Goal: Information Seeking & Learning: Learn about a topic

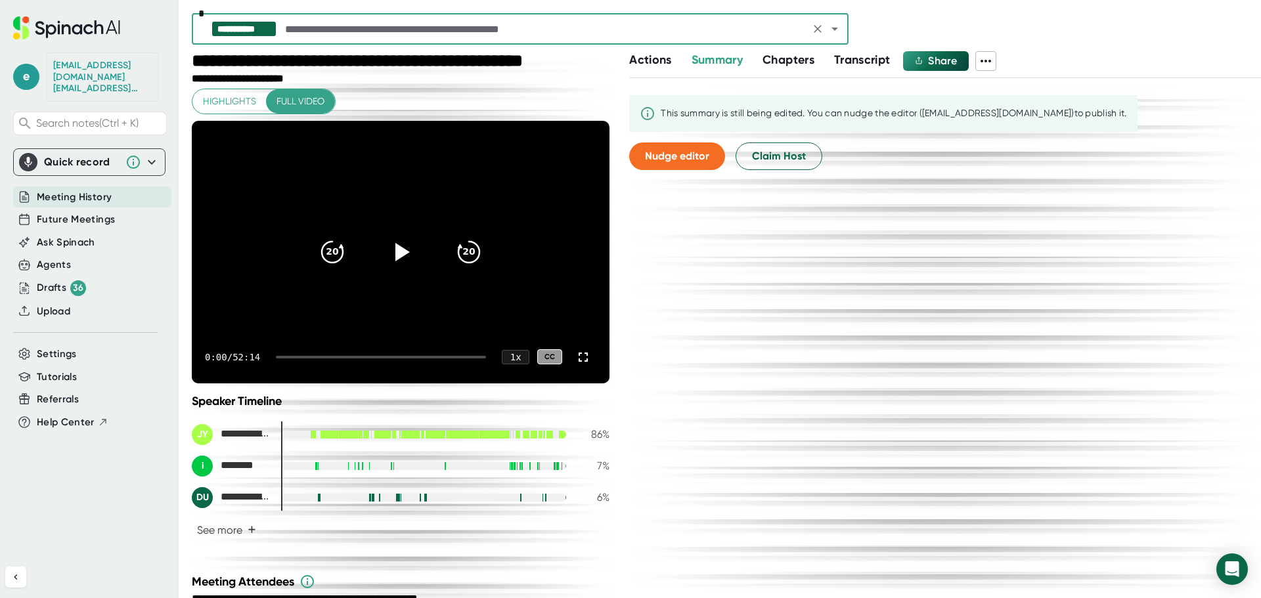
click at [316, 353] on div "0:00 / 52:14 1 x CC" at bounding box center [401, 357] width 418 height 53
click at [317, 358] on div at bounding box center [381, 357] width 210 height 3
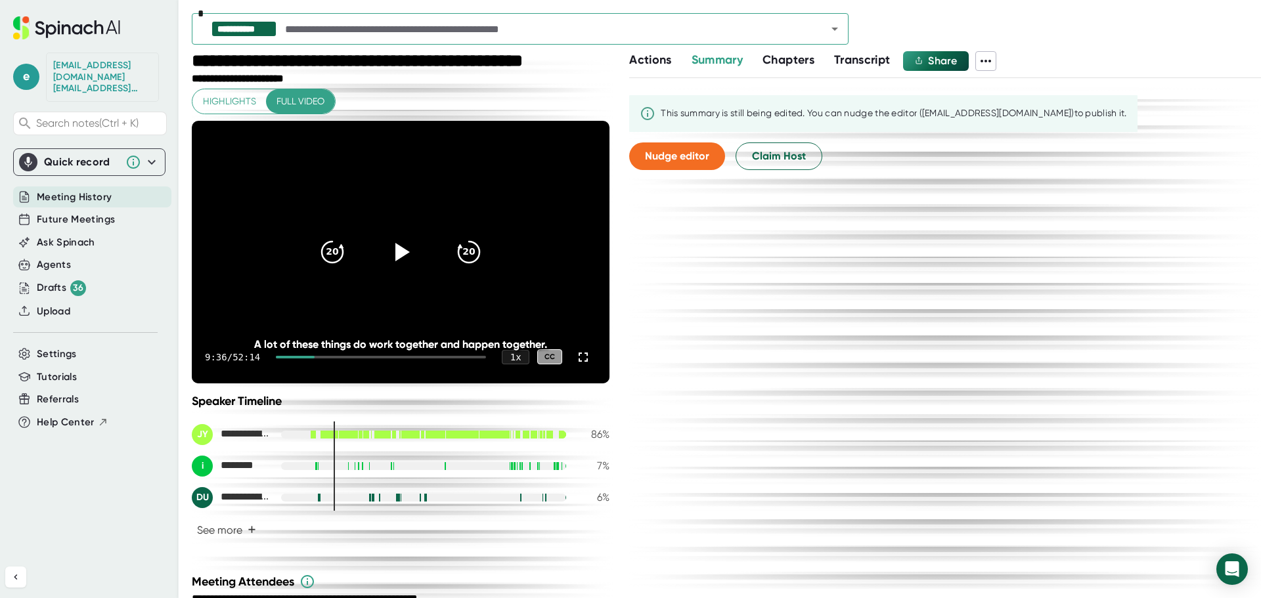
click at [351, 356] on div at bounding box center [381, 357] width 210 height 3
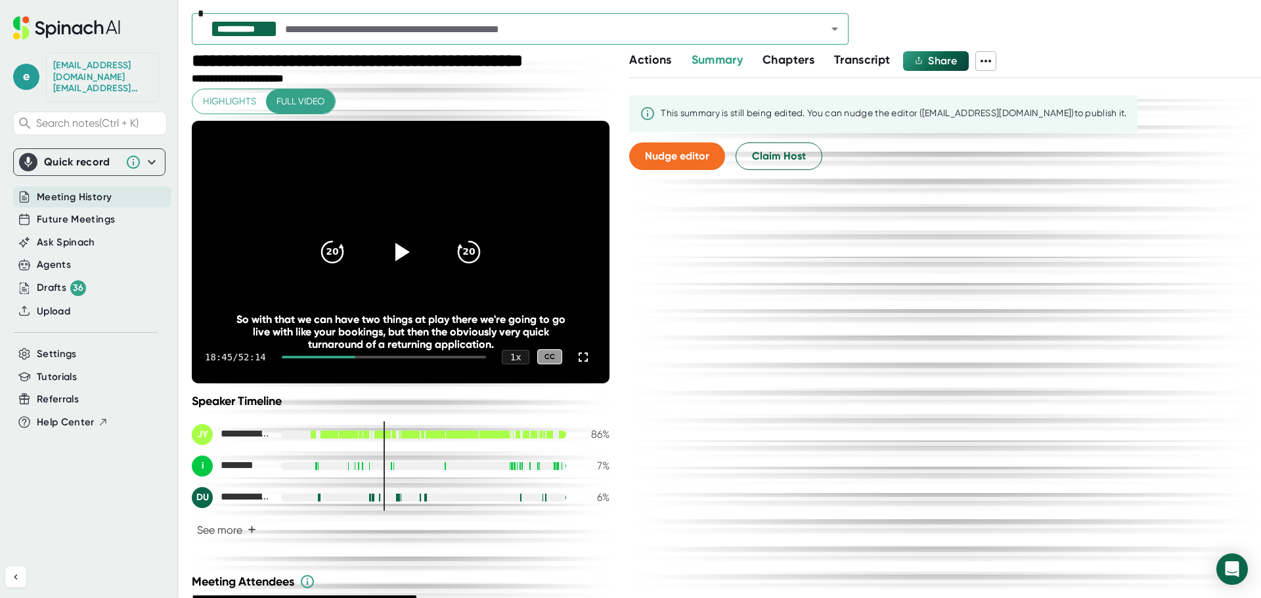
click at [376, 356] on div at bounding box center [384, 357] width 204 height 3
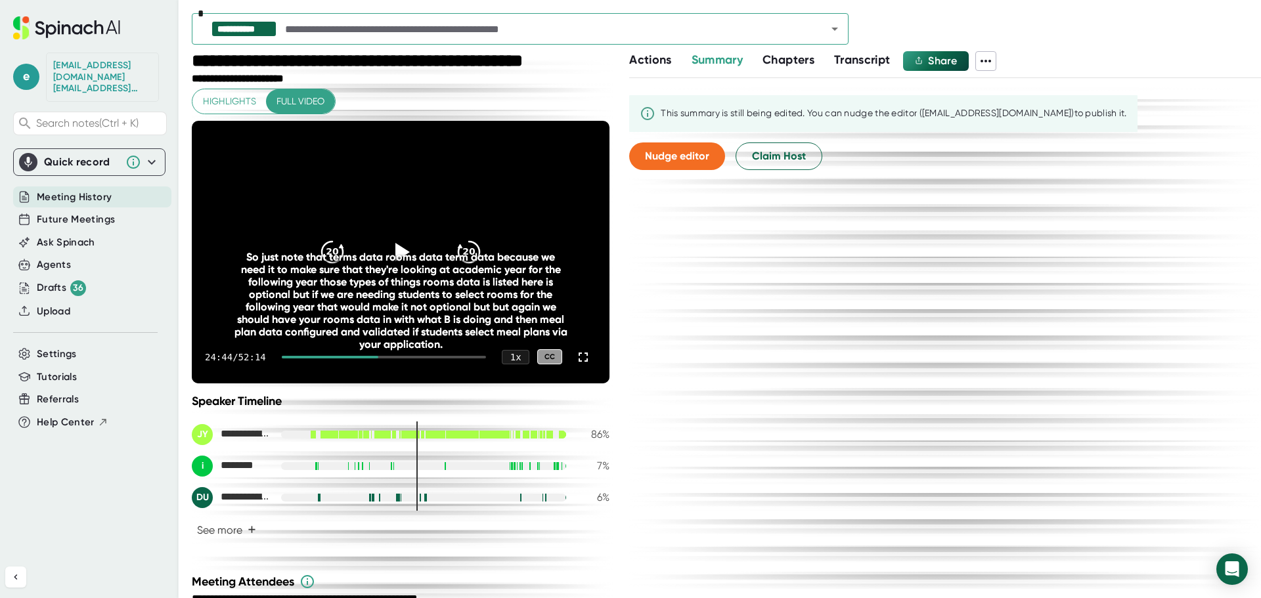
click at [408, 357] on div at bounding box center [384, 357] width 204 height 3
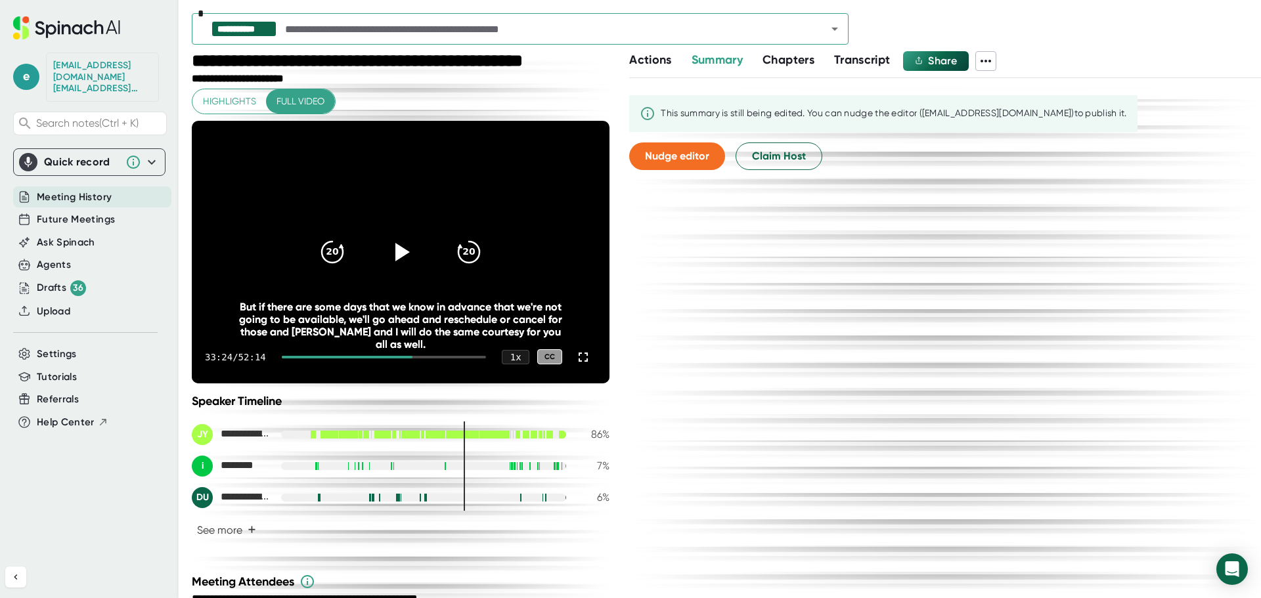
click at [431, 357] on div at bounding box center [384, 357] width 204 height 3
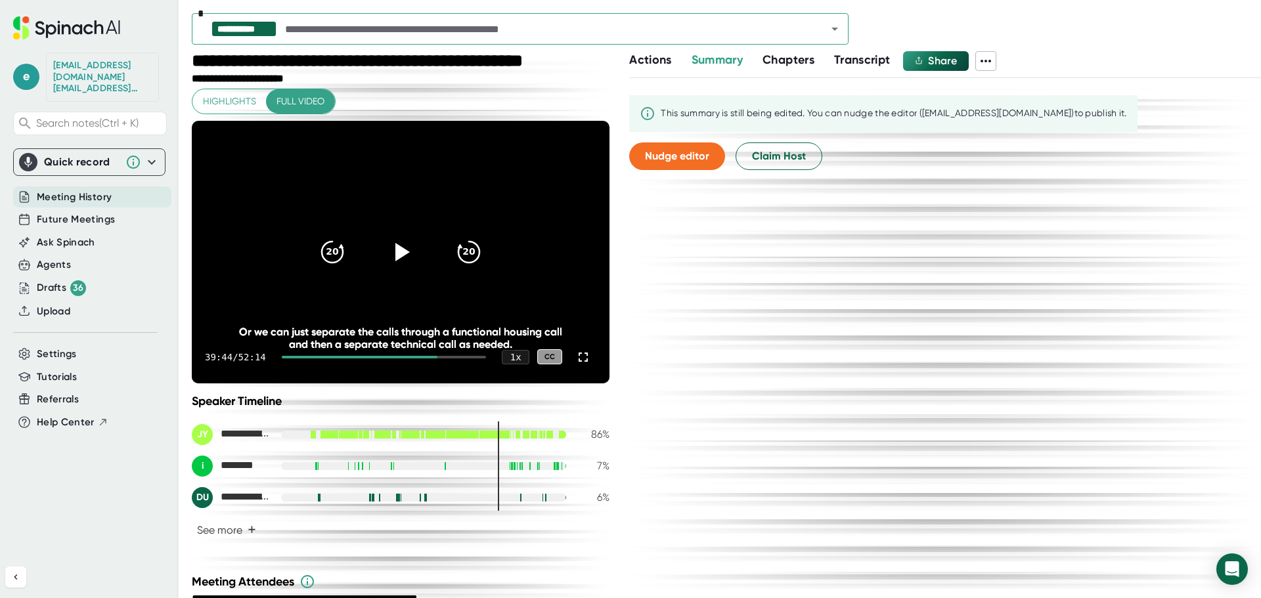
click at [449, 356] on div at bounding box center [384, 357] width 204 height 3
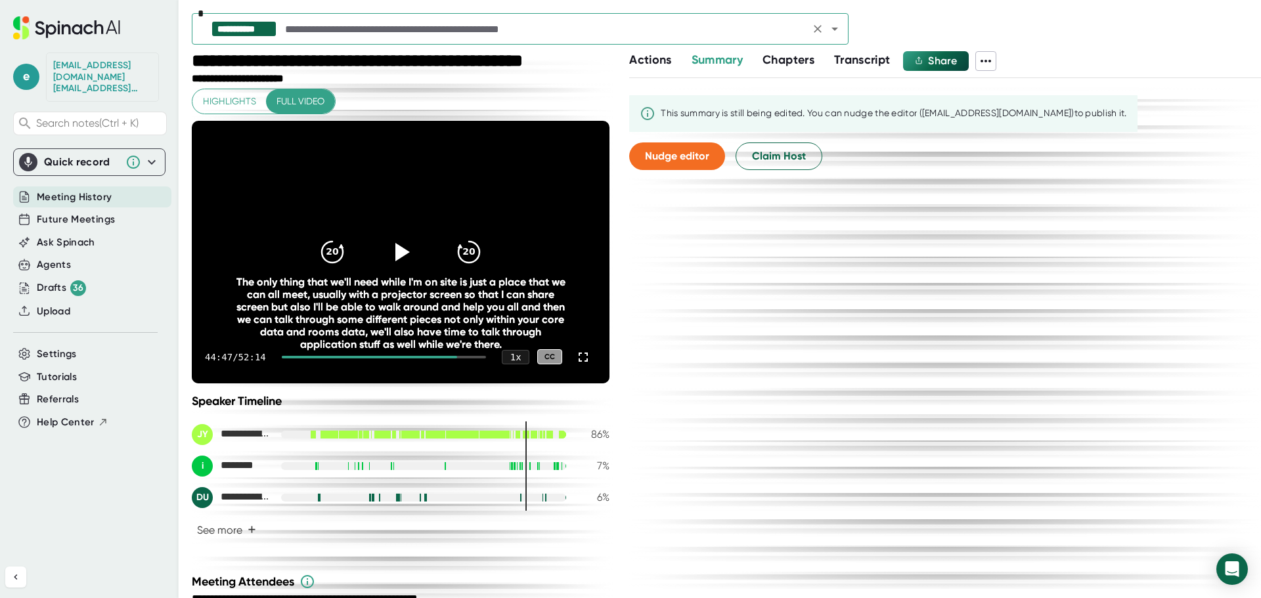
click at [837, 33] on icon "Open" at bounding box center [835, 29] width 16 height 16
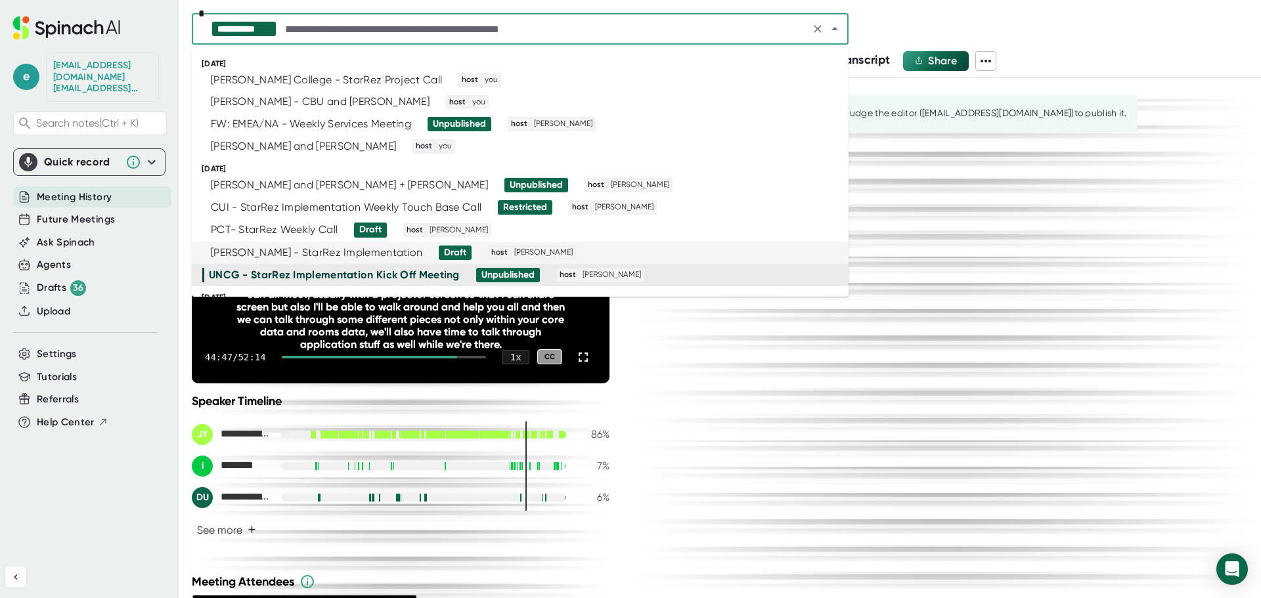
click at [286, 252] on div "[PERSON_NAME] - StarRez Implementation" at bounding box center [316, 252] width 211 height 13
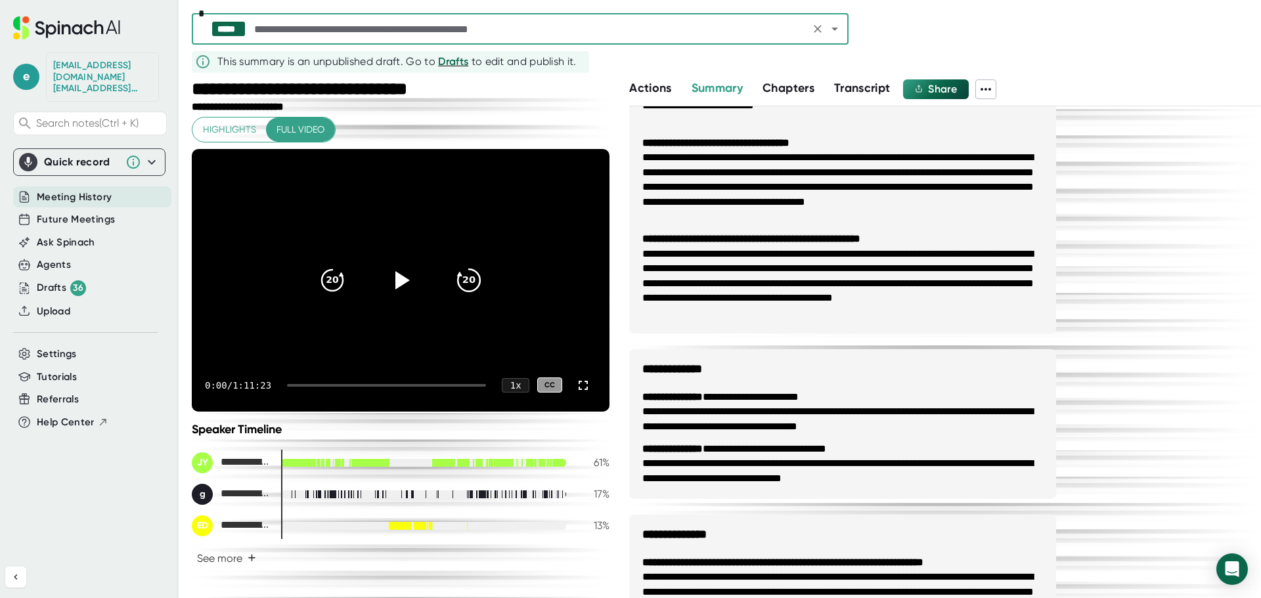
scroll to position [131, 0]
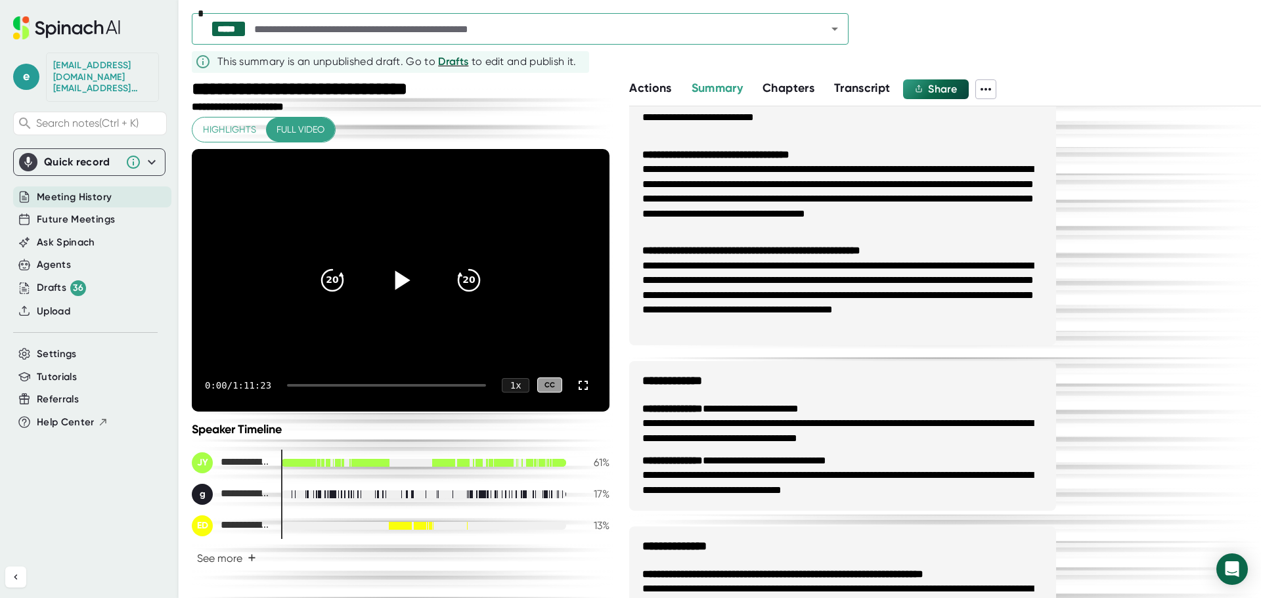
click at [395, 280] on icon at bounding box center [402, 279] width 15 height 19
click at [305, 385] on div at bounding box center [386, 385] width 199 height 3
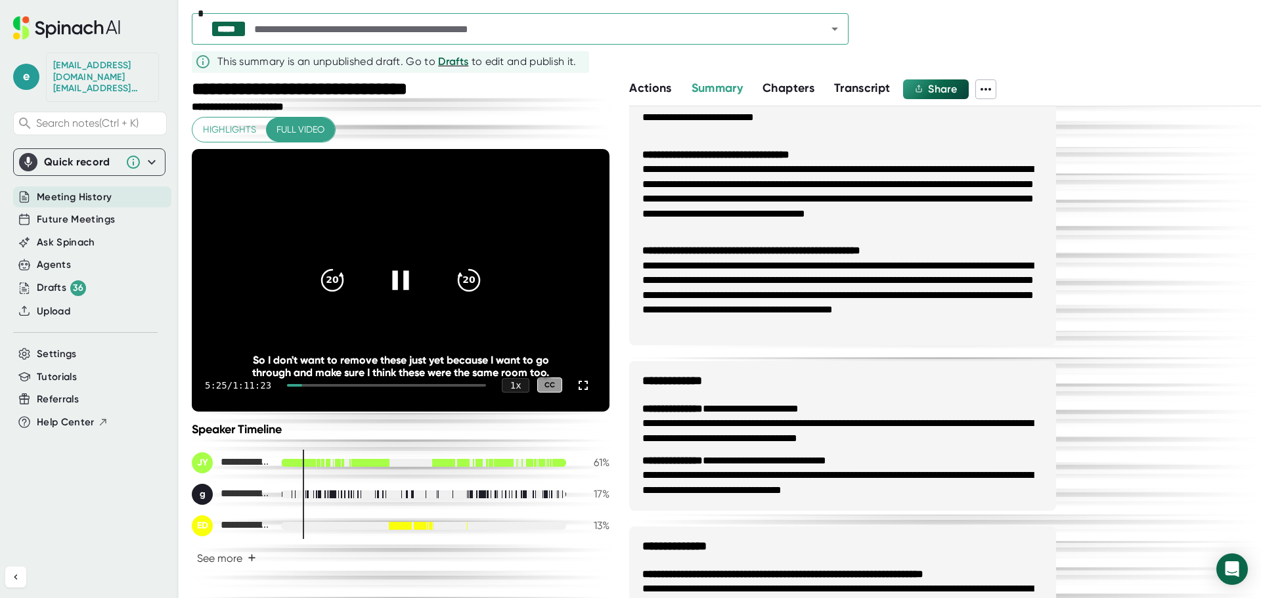
click at [322, 385] on div at bounding box center [386, 385] width 199 height 3
click at [345, 385] on div at bounding box center [390, 385] width 194 height 3
click at [367, 384] on div at bounding box center [390, 385] width 194 height 3
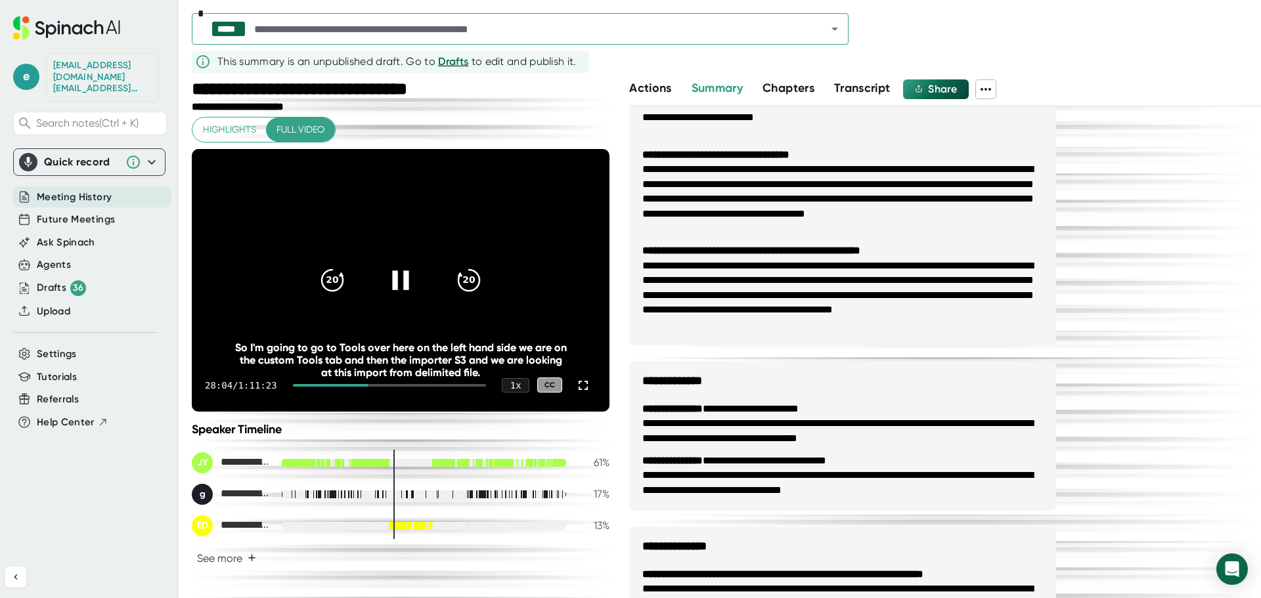
click at [319, 385] on div at bounding box center [331, 385] width 76 height 3
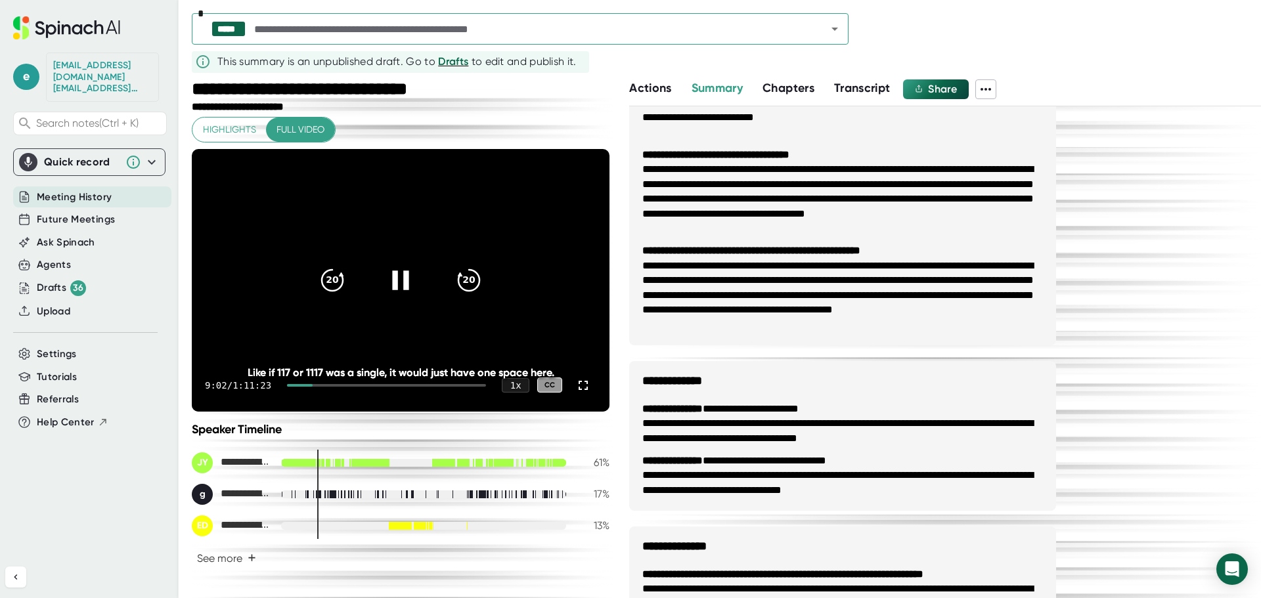
click at [303, 384] on div at bounding box center [299, 385] width 25 height 3
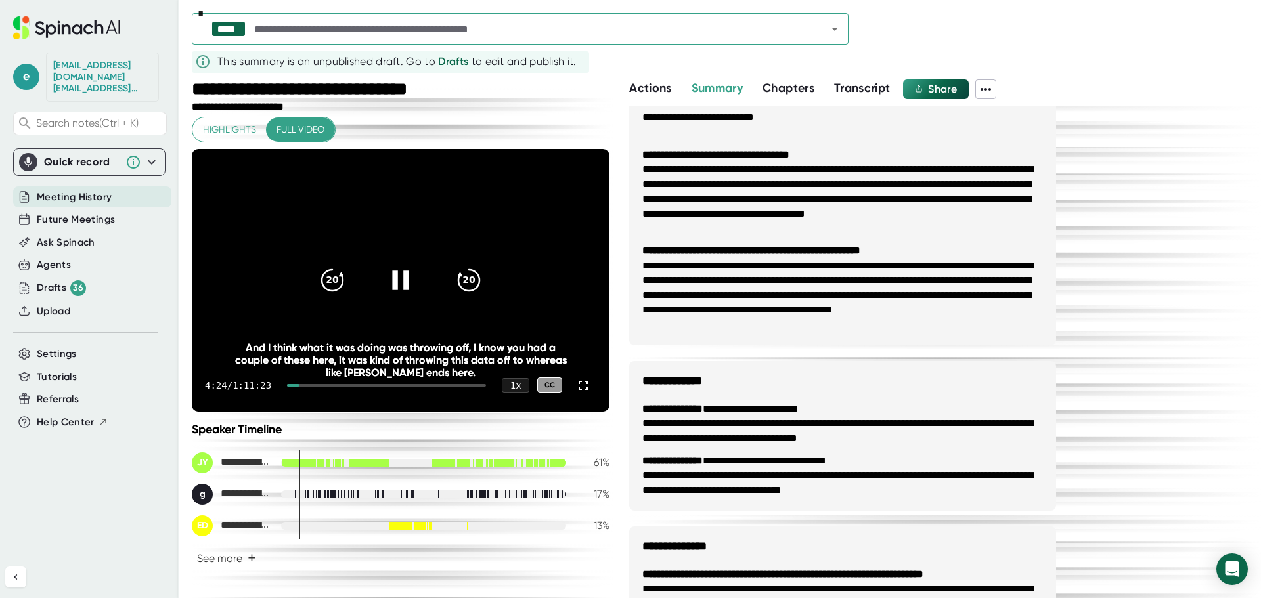
click at [298, 385] on div at bounding box center [293, 385] width 12 height 3
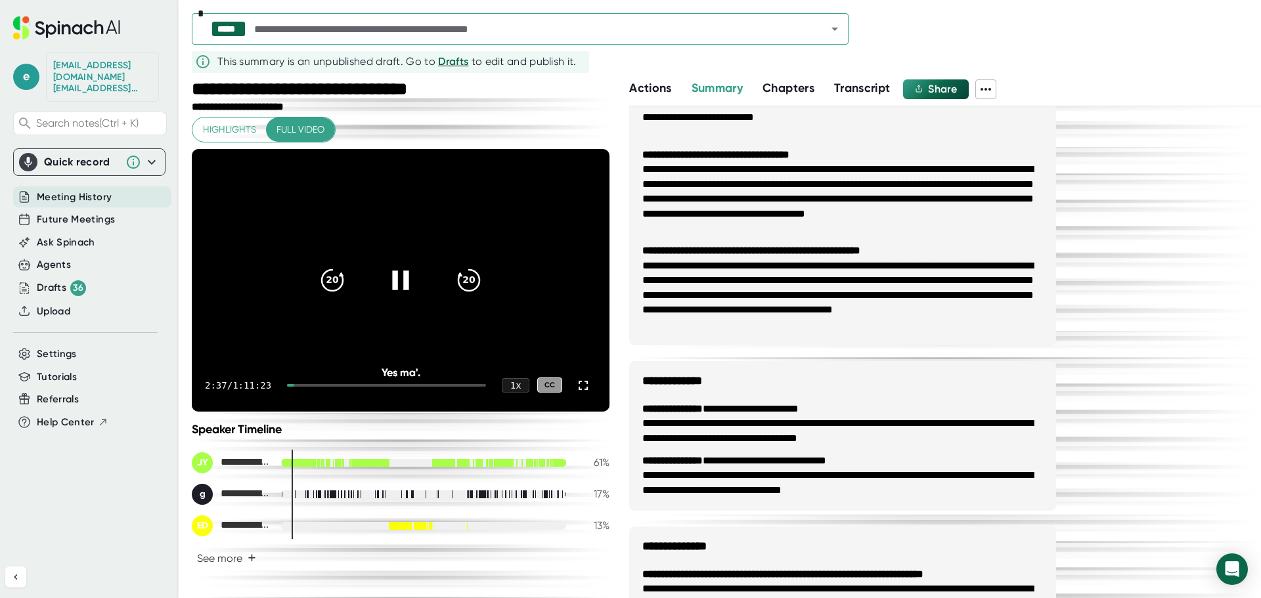
click at [294, 385] on div at bounding box center [290, 385] width 7 height 3
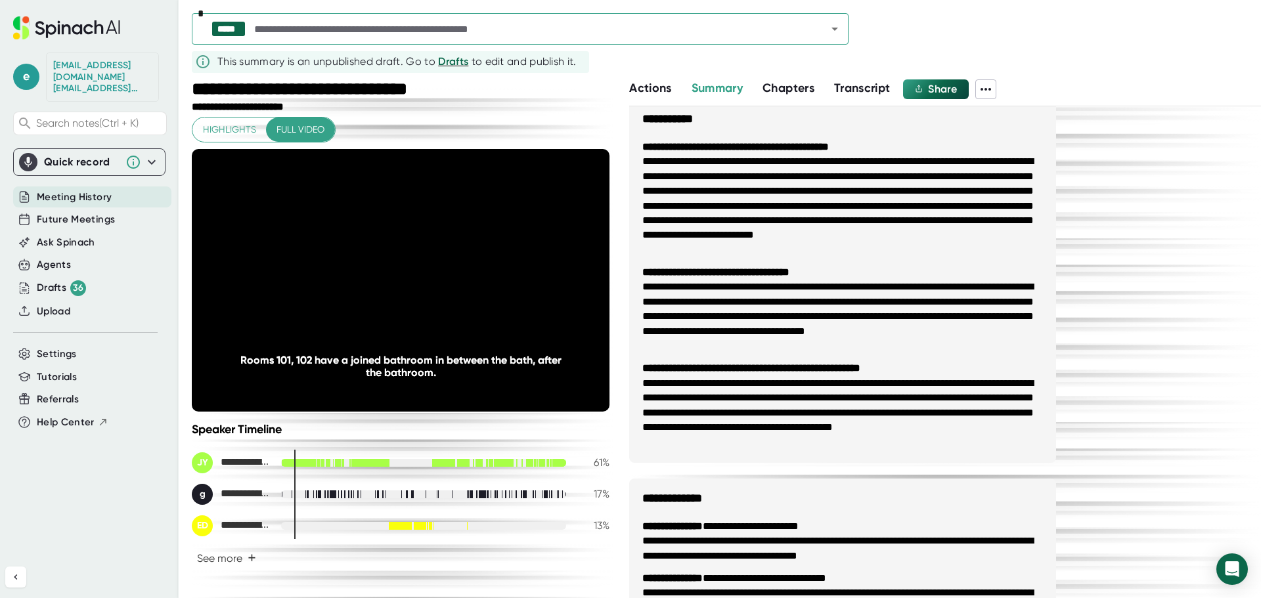
scroll to position [0, 0]
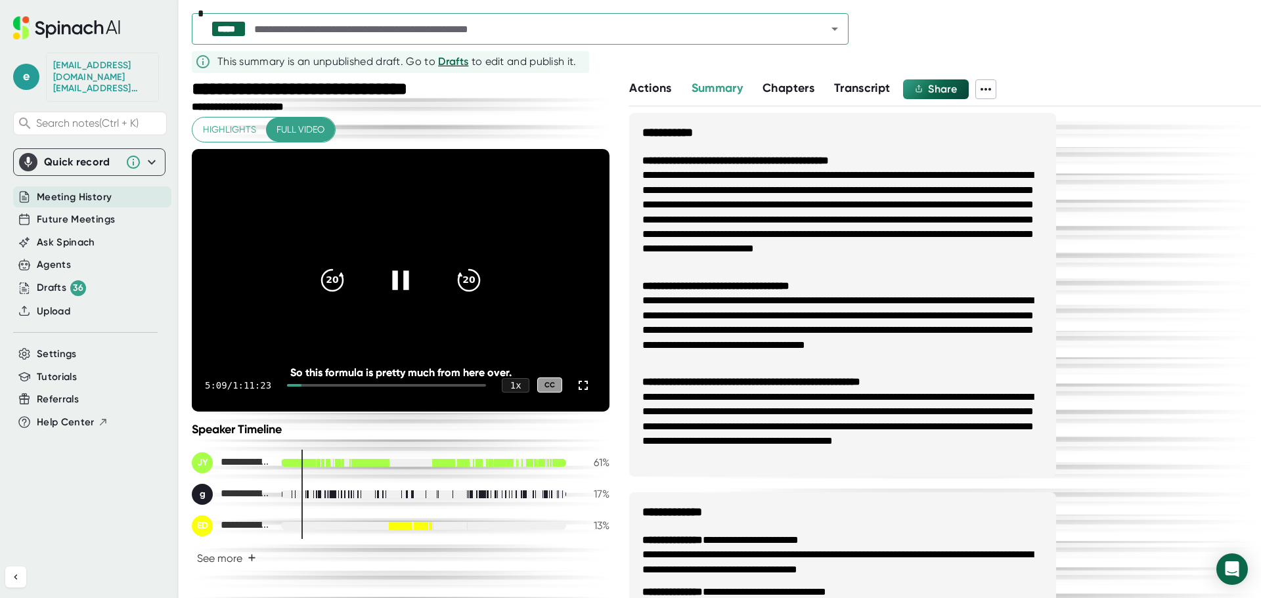
click at [329, 385] on div at bounding box center [386, 385] width 199 height 3
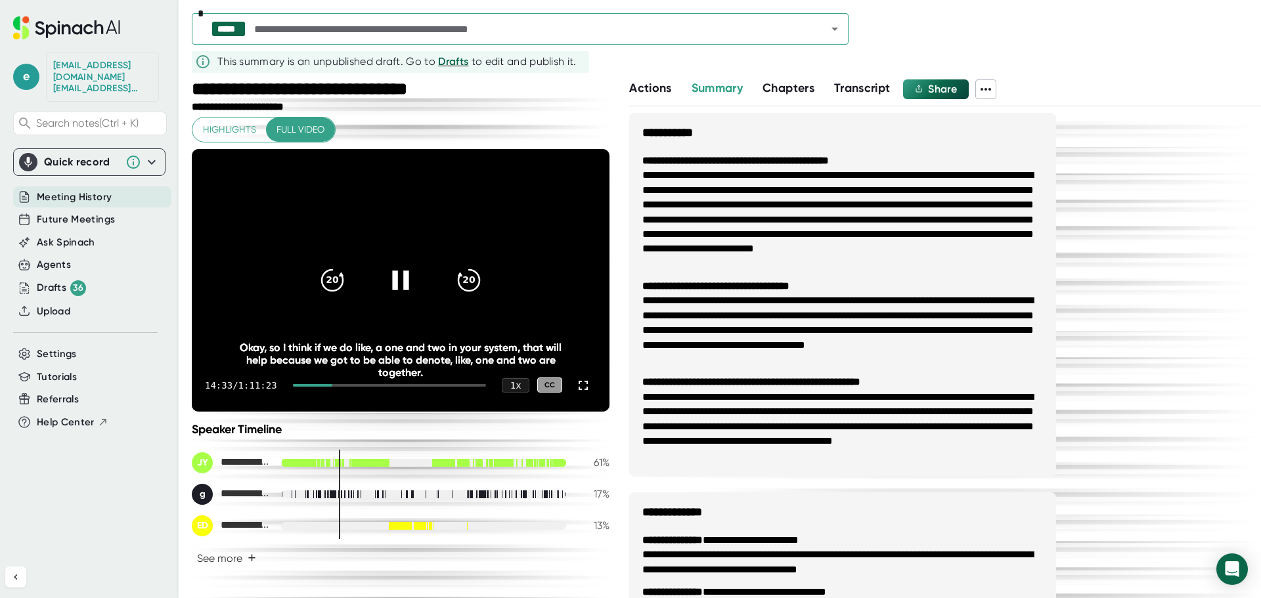
click at [355, 385] on div at bounding box center [390, 385] width 194 height 3
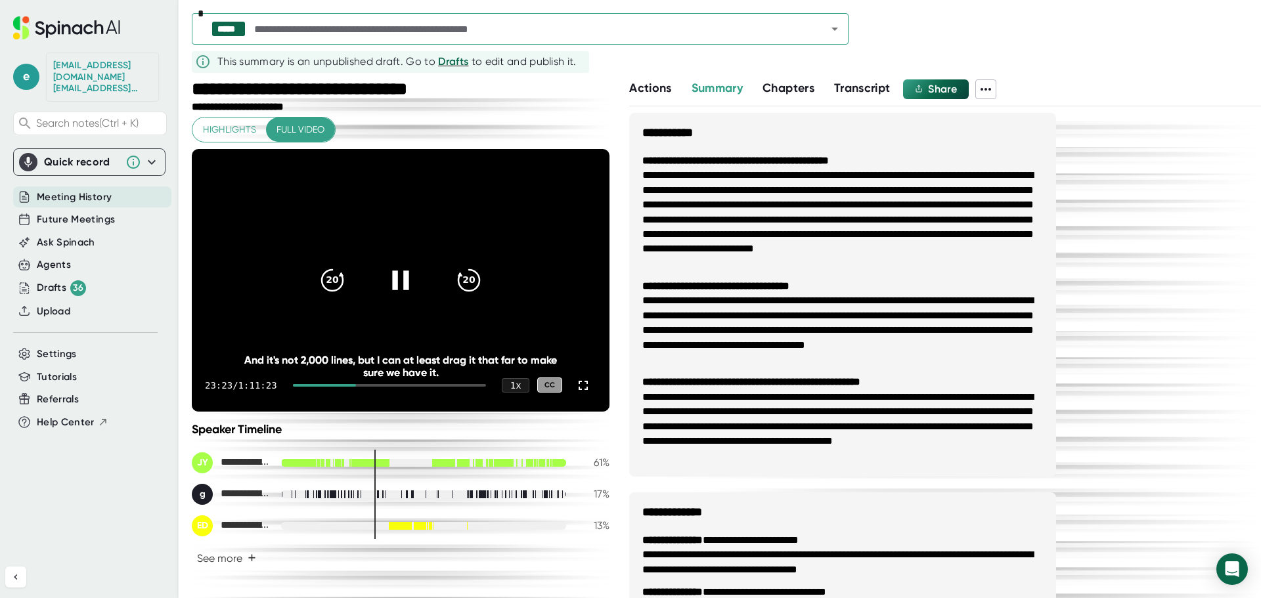
click at [366, 384] on div at bounding box center [390, 385] width 194 height 3
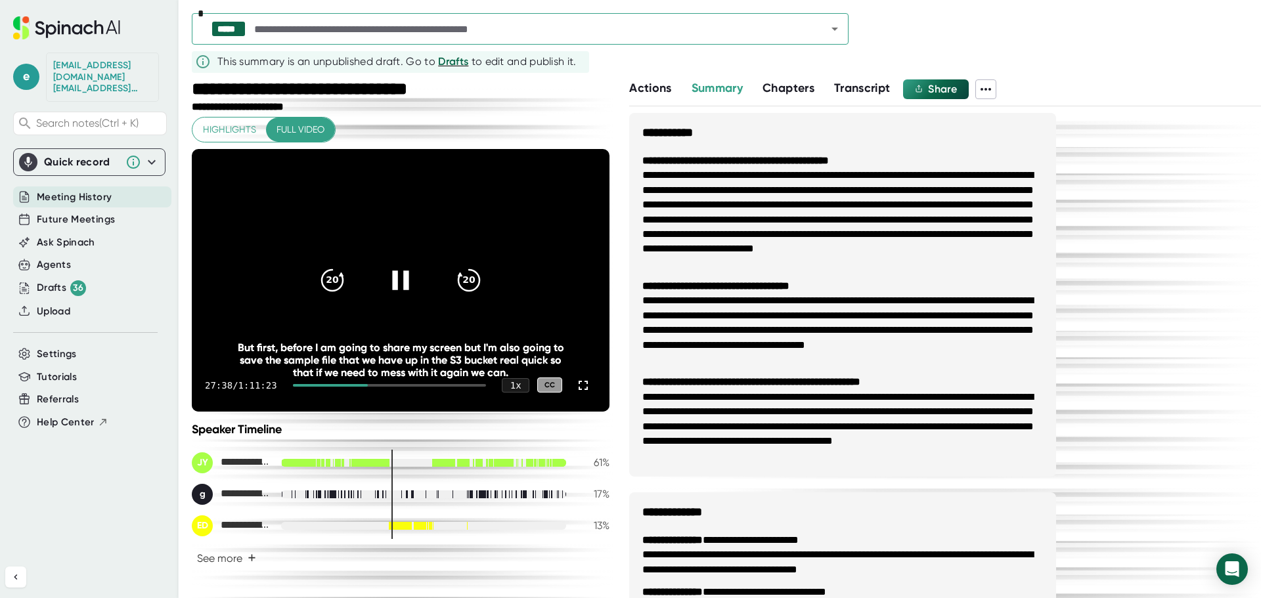
click at [360, 385] on div at bounding box center [330, 385] width 75 height 3
click at [363, 385] on div at bounding box center [390, 385] width 194 height 3
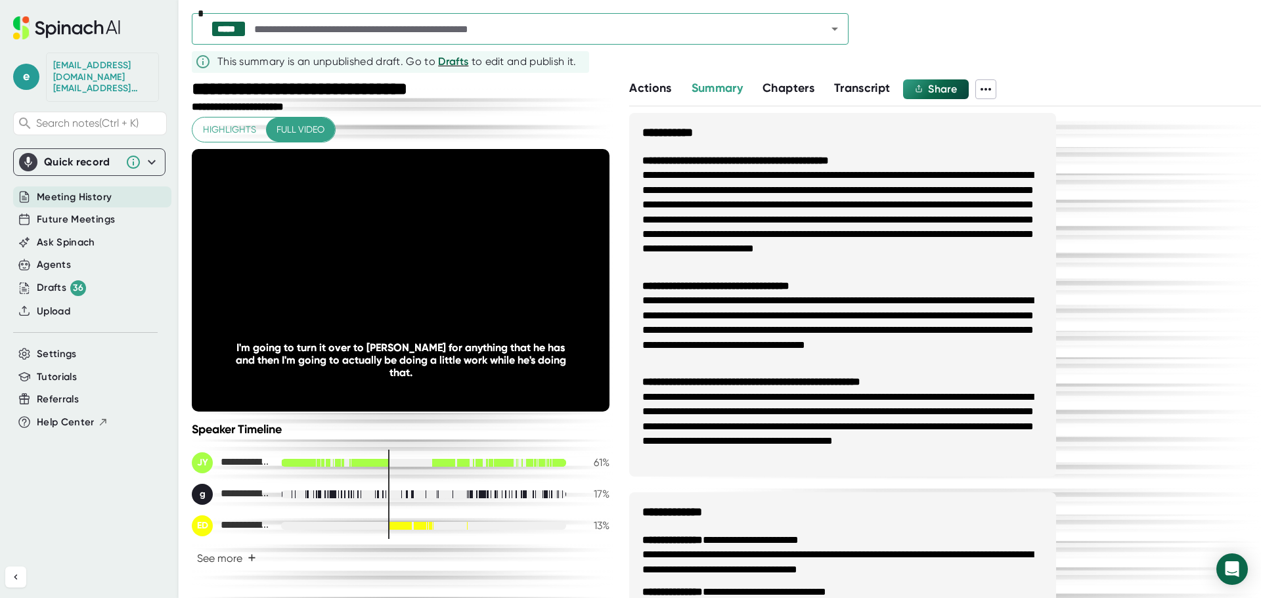
click at [392, 385] on div at bounding box center [390, 385] width 194 height 3
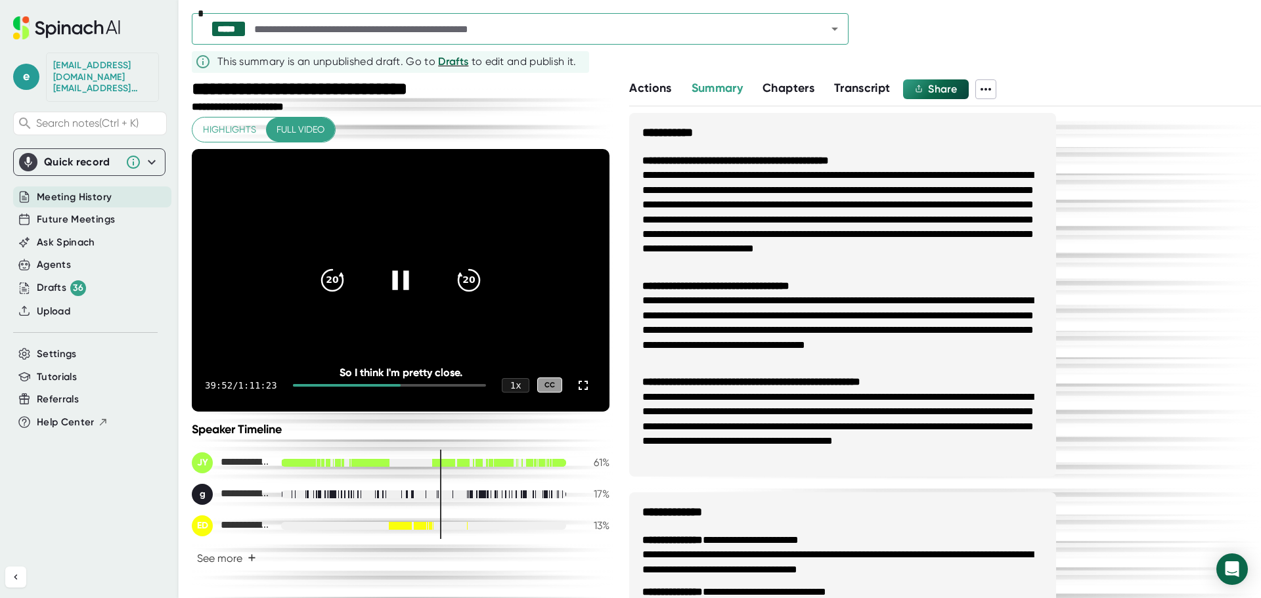
click at [425, 383] on div "39:52 / 1:11:23 1 x CC" at bounding box center [401, 385] width 418 height 53
click at [426, 385] on div at bounding box center [390, 385] width 194 height 3
click at [420, 385] on div at bounding box center [363, 385] width 140 height 3
click at [412, 384] on div at bounding box center [359, 385] width 133 height 3
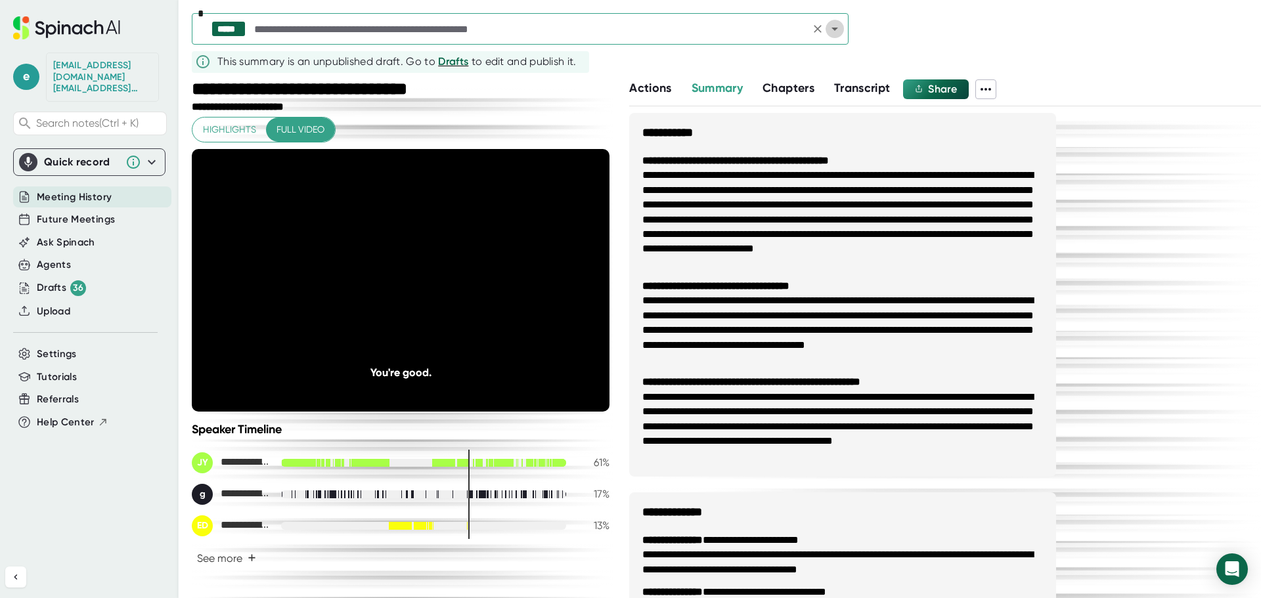
click at [831, 30] on icon "Open" at bounding box center [835, 29] width 16 height 16
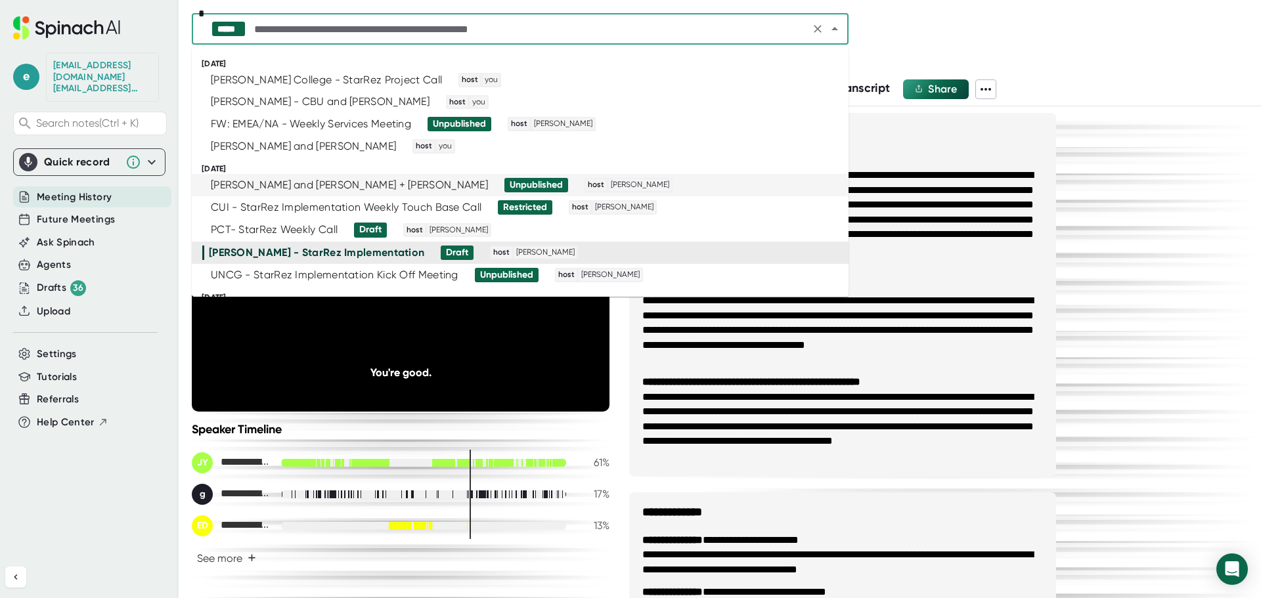
click at [318, 184] on div "[PERSON_NAME] and [PERSON_NAME] + [PERSON_NAME]" at bounding box center [349, 185] width 277 height 13
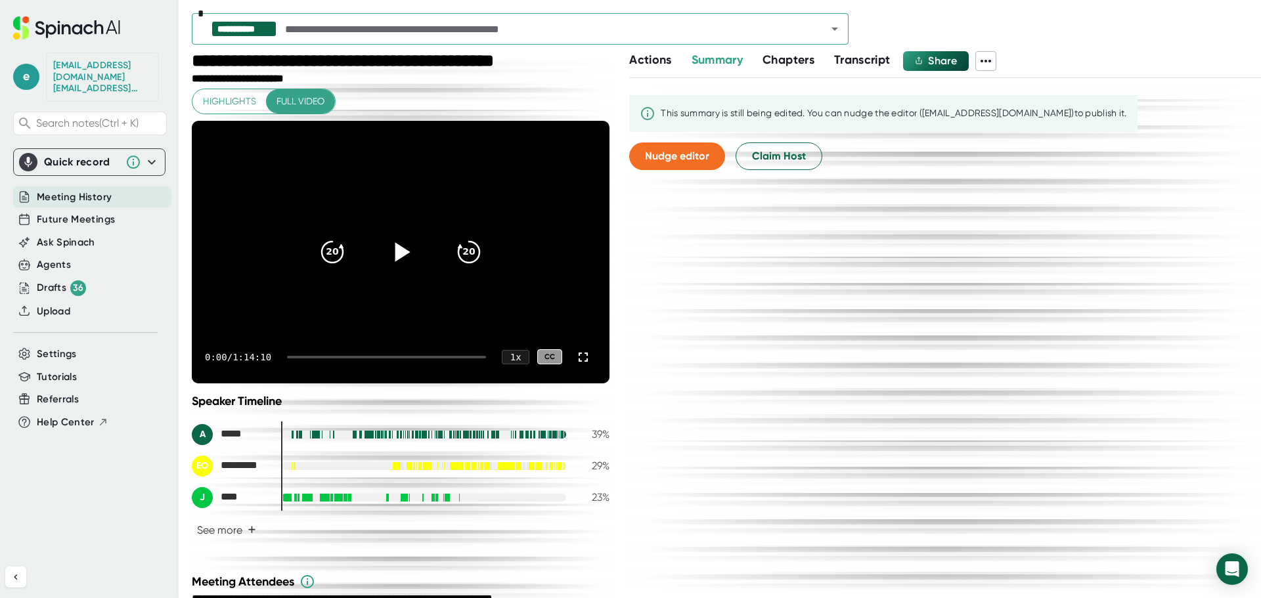
click at [395, 254] on icon at bounding box center [402, 251] width 15 height 19
click at [305, 356] on div at bounding box center [386, 357] width 199 height 3
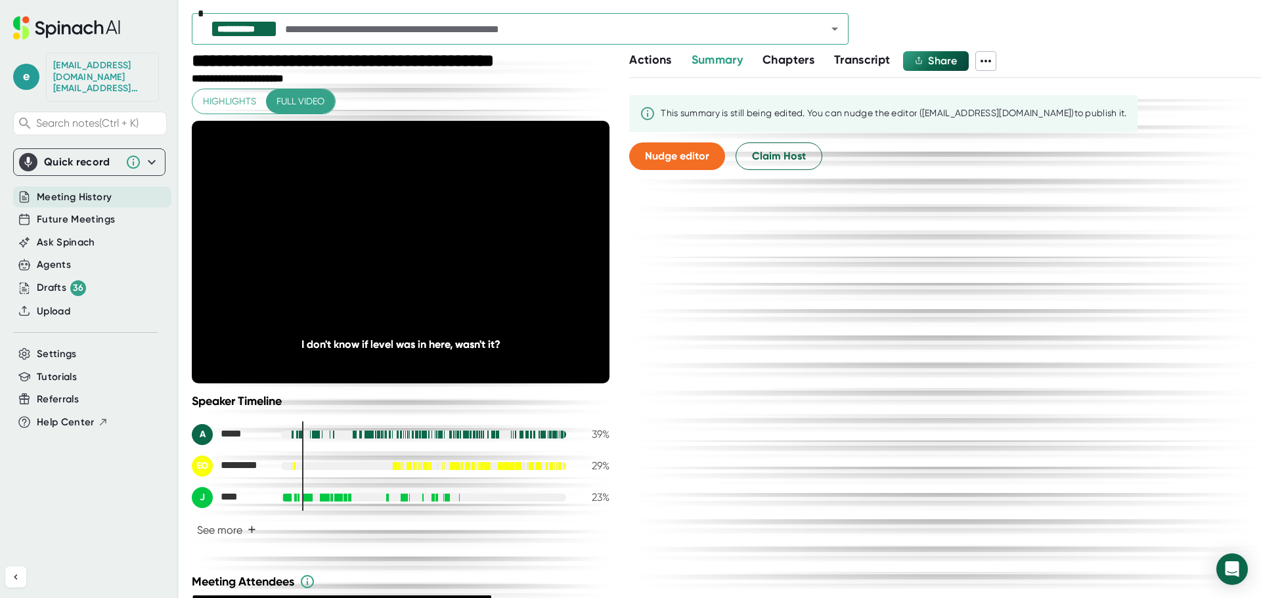
click at [299, 356] on div at bounding box center [294, 357] width 14 height 3
click at [314, 357] on div at bounding box center [386, 357] width 199 height 3
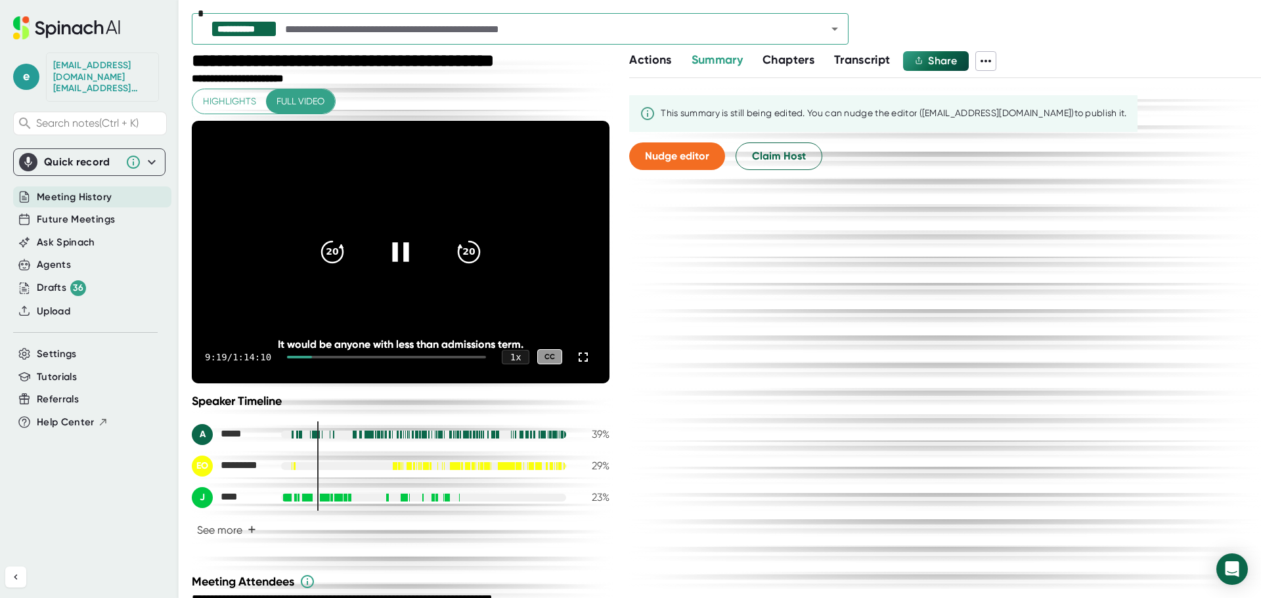
click at [332, 357] on div at bounding box center [386, 357] width 199 height 3
click at [347, 357] on div at bounding box center [390, 357] width 194 height 3
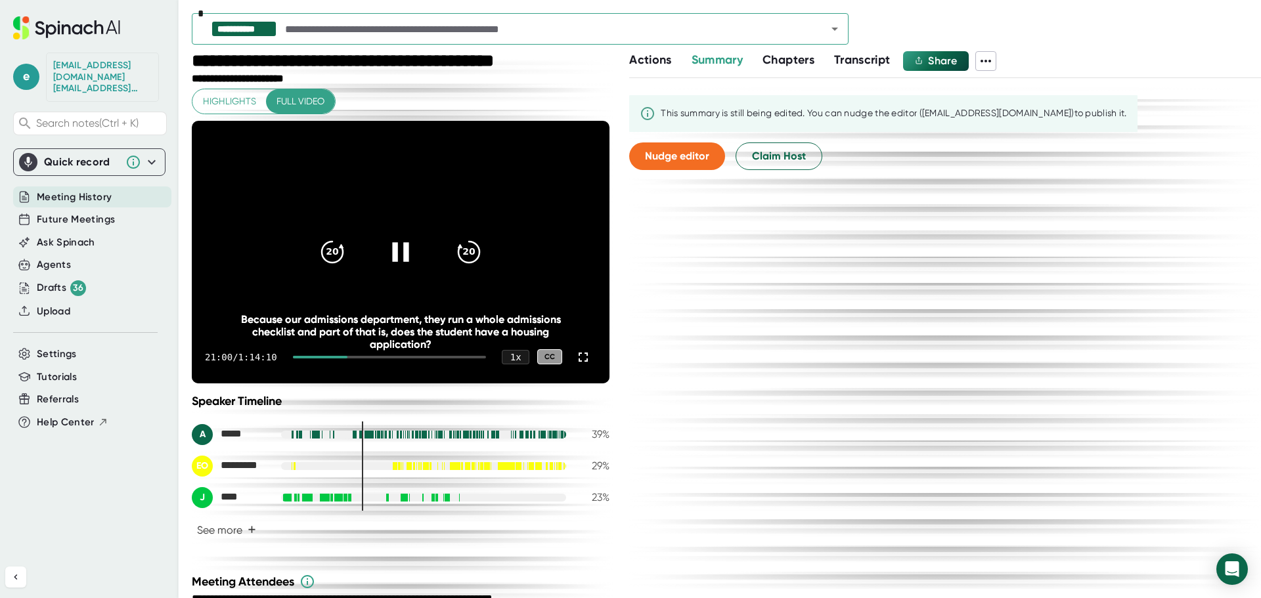
click at [363, 357] on div at bounding box center [390, 357] width 194 height 3
click at [369, 357] on div at bounding box center [390, 357] width 194 height 3
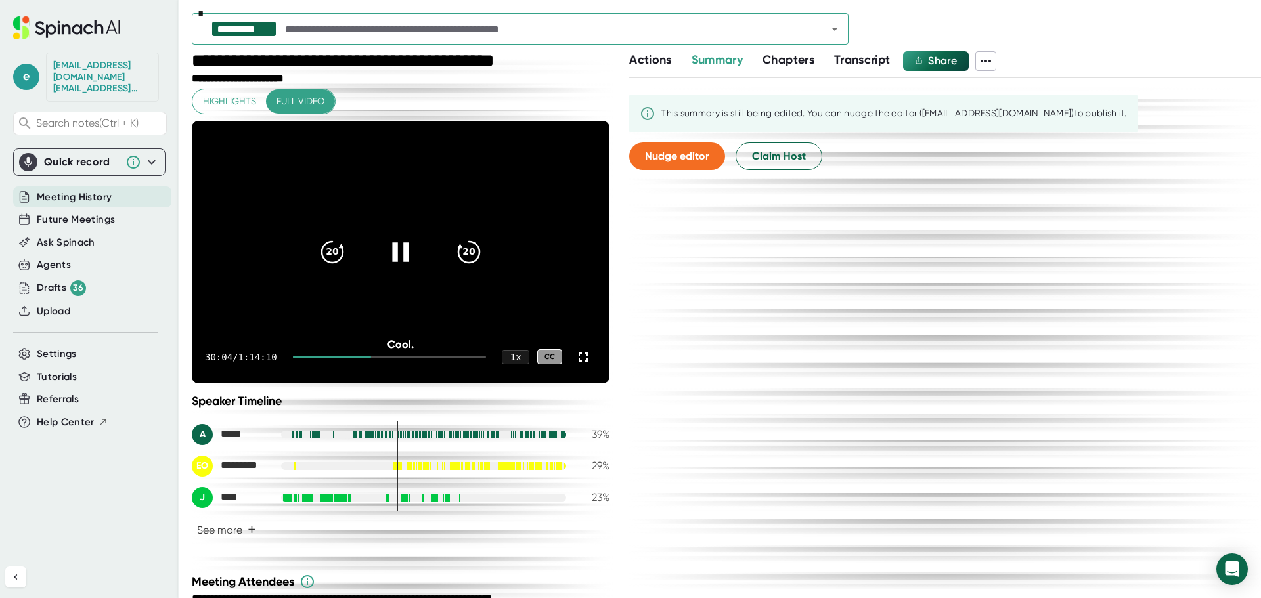
click at [399, 356] on div at bounding box center [390, 357] width 194 height 3
click at [416, 356] on div at bounding box center [390, 357] width 194 height 3
click at [429, 356] on div at bounding box center [390, 357] width 194 height 3
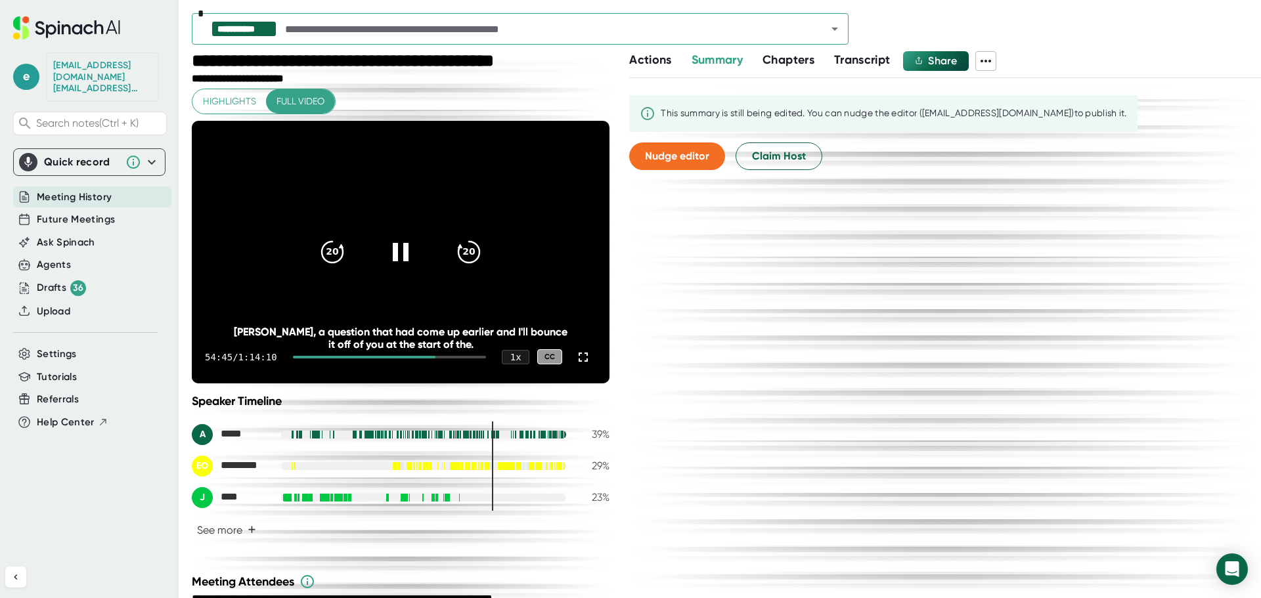
click at [438, 358] on div at bounding box center [390, 357] width 194 height 3
click at [446, 357] on div at bounding box center [390, 357] width 194 height 3
click at [460, 357] on div at bounding box center [394, 357] width 183 height 3
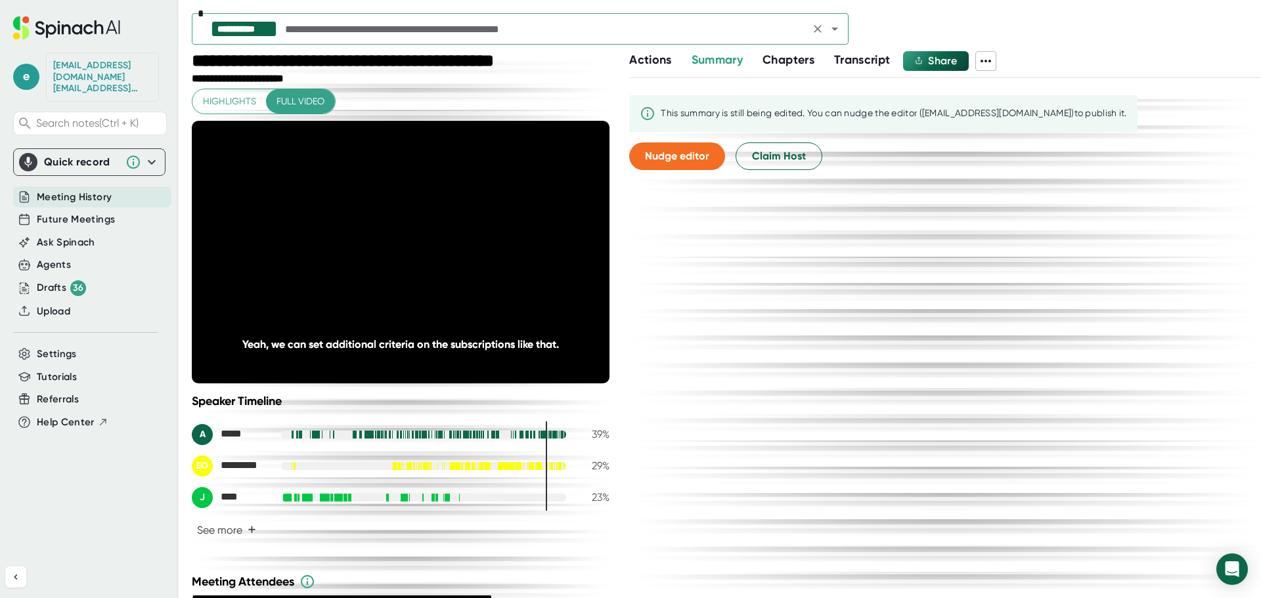
click at [833, 28] on icon "Open" at bounding box center [834, 29] width 7 height 3
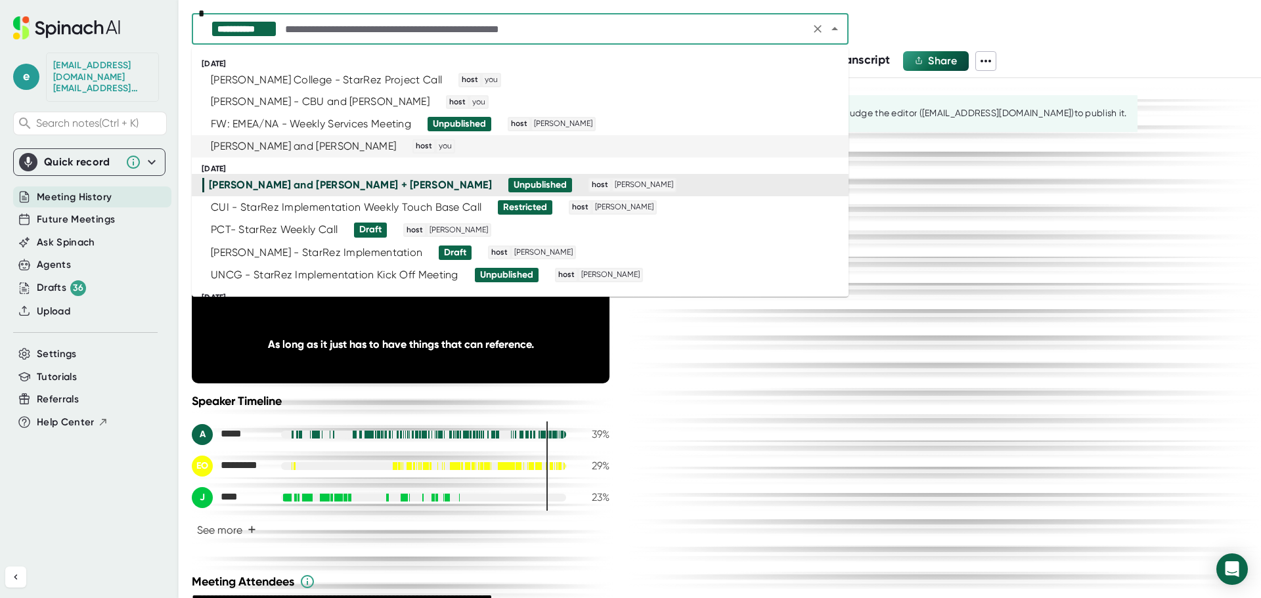
click at [299, 147] on div "[PERSON_NAME] and [PERSON_NAME]" at bounding box center [303, 146] width 185 height 13
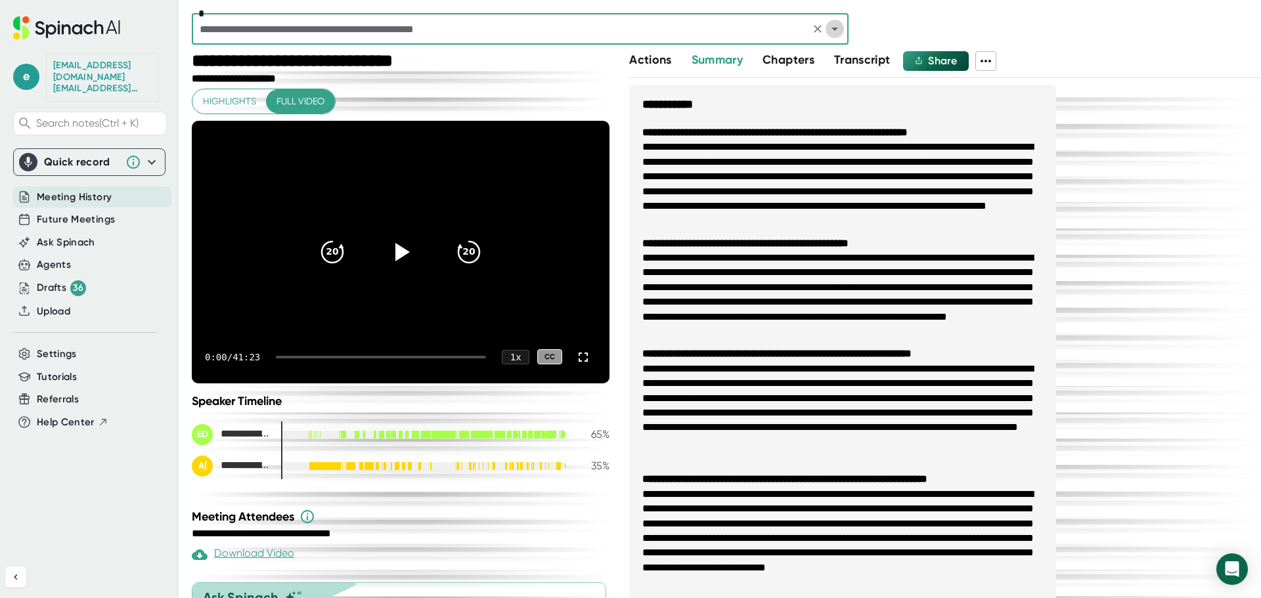
click at [838, 27] on icon "Open" at bounding box center [835, 29] width 16 height 16
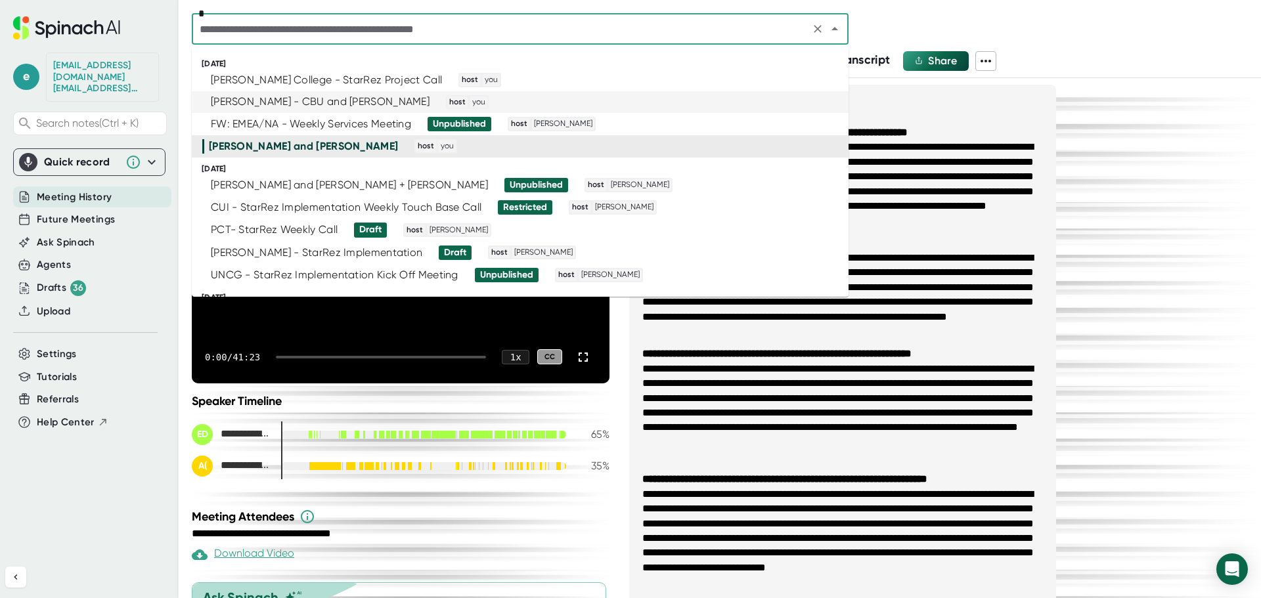
click at [316, 98] on div "[PERSON_NAME] - CBU and [PERSON_NAME]" at bounding box center [320, 101] width 219 height 13
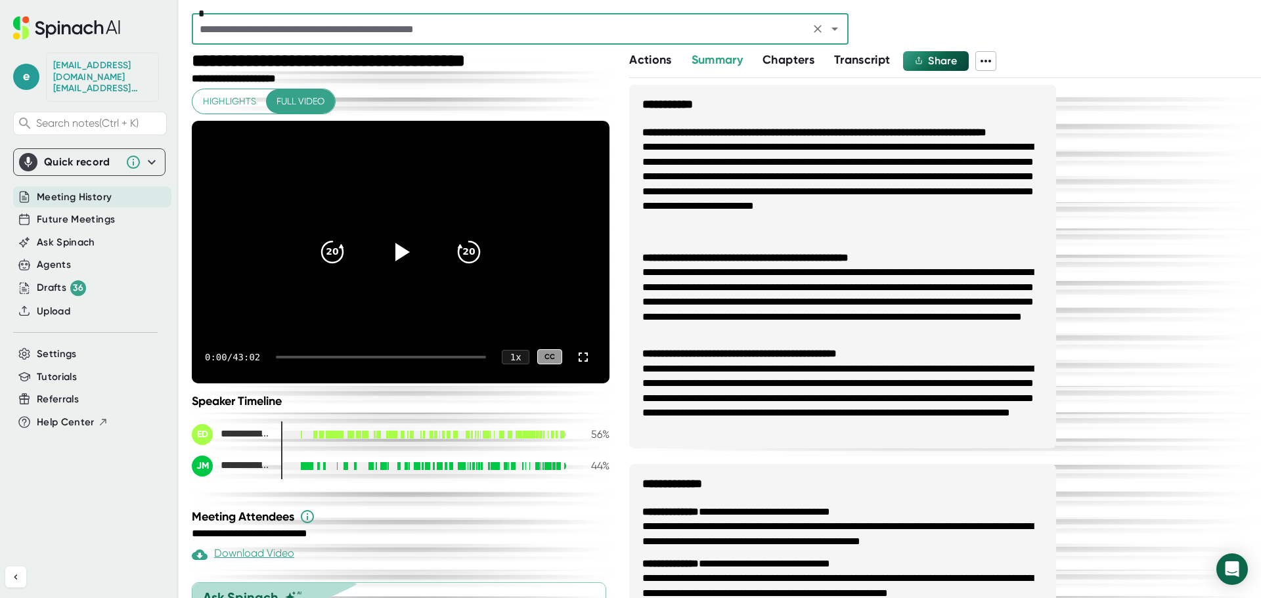
click at [832, 30] on icon "Open" at bounding box center [835, 29] width 16 height 16
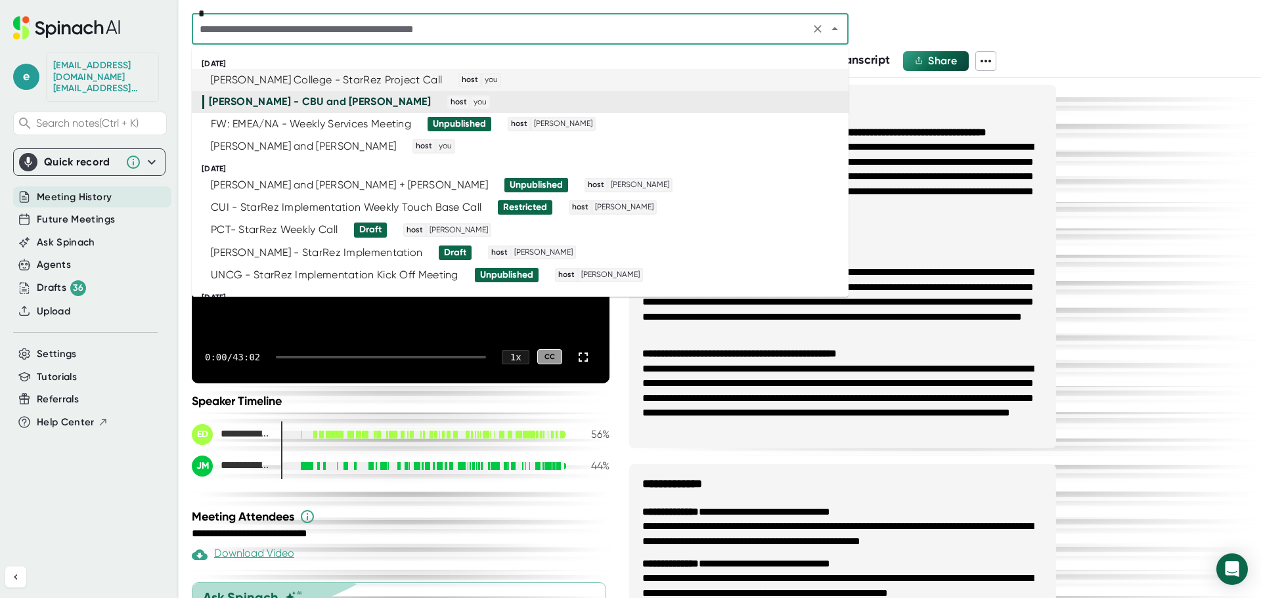
click at [291, 81] on div "[PERSON_NAME] College - StarRez Project Call" at bounding box center [326, 80] width 231 height 13
